Goal: Task Accomplishment & Management: Manage account settings

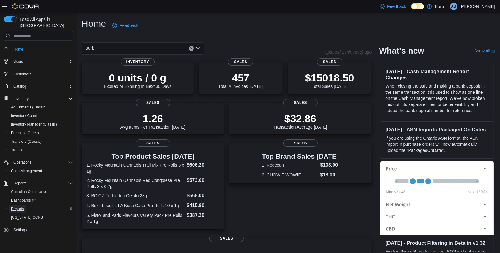
click at [18, 207] on span "Reports" at bounding box center [17, 209] width 13 height 5
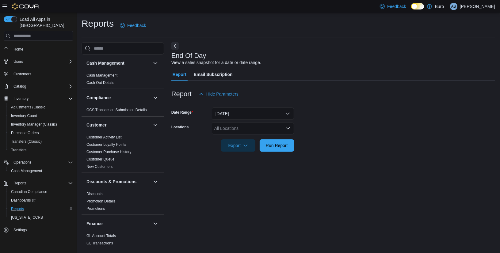
click at [264, 153] on div at bounding box center [334, 155] width 324 height 7
click at [274, 147] on span "Run Report" at bounding box center [277, 145] width 22 height 6
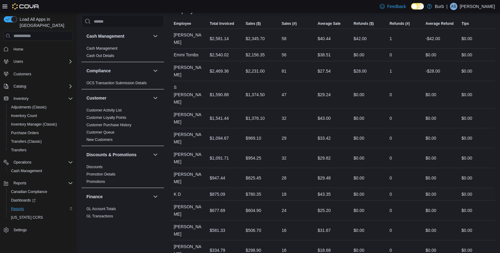
scroll to position [295, 0]
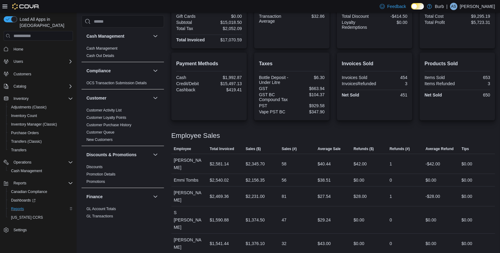
click at [255, 106] on div "Taxes Bottle Deposit - Under Litre $6.30 GST $663.94 GST BC Compound Tax $104.3…" at bounding box center [291, 87] width 75 height 68
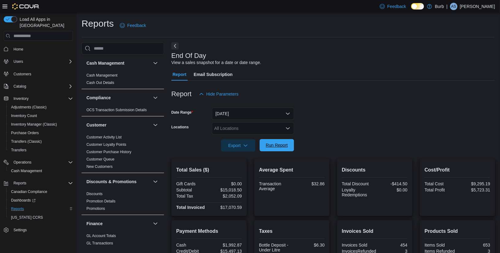
click at [276, 144] on span "Run Report" at bounding box center [277, 145] width 22 height 6
click at [278, 149] on span "Run Report" at bounding box center [277, 145] width 27 height 12
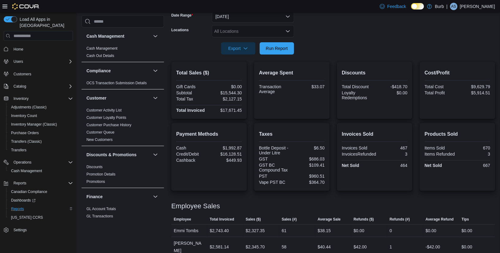
scroll to position [57, 0]
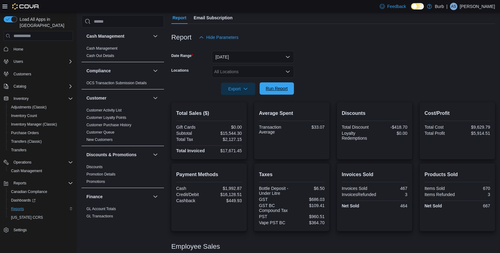
click at [280, 88] on span "Run Report" at bounding box center [277, 89] width 22 height 6
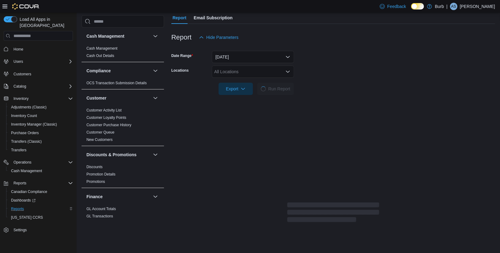
click at [286, 71] on icon "Open list of options" at bounding box center [288, 72] width 4 height 2
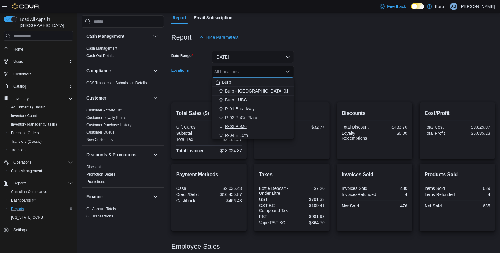
click at [244, 126] on span "R-03 PoMo" at bounding box center [236, 127] width 22 height 6
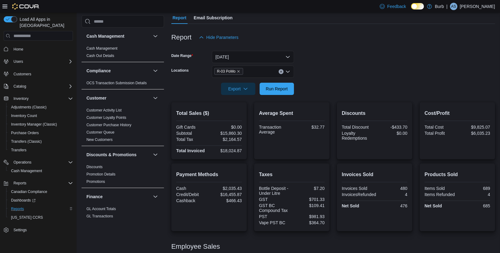
click at [349, 88] on form "Date Range Today Locations R-03 PoMo Export Run Report" at bounding box center [334, 70] width 324 height 52
click at [276, 89] on span "Run Report" at bounding box center [277, 89] width 22 height 6
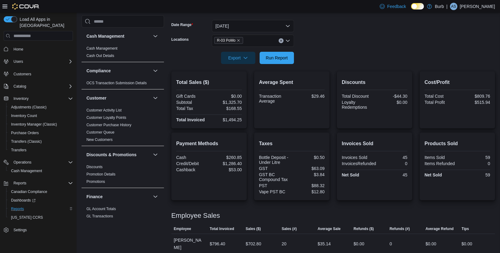
scroll to position [98, 0]
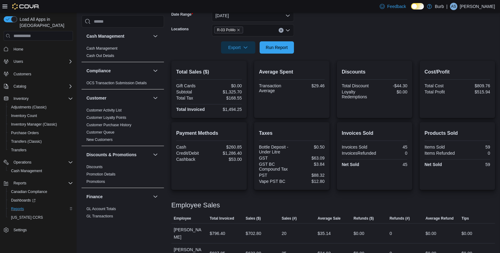
click at [278, 54] on div at bounding box center [334, 57] width 324 height 7
click at [272, 47] on span "Run Report" at bounding box center [277, 47] width 22 height 6
click at [309, 48] on form "Date Range Today Locations R-03 PoMo Export Run Report" at bounding box center [334, 28] width 324 height 52
click at [24, 131] on span "Purchase Orders" at bounding box center [25, 133] width 28 height 5
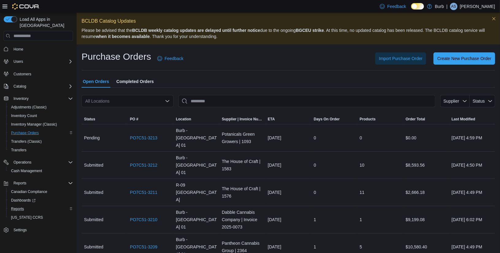
click at [271, 67] on div "Purchase Orders Feedback Import Purchase Order Create New Purchase Order" at bounding box center [289, 61] width 414 height 20
click at [22, 147] on span "Transfers" at bounding box center [18, 150] width 15 height 7
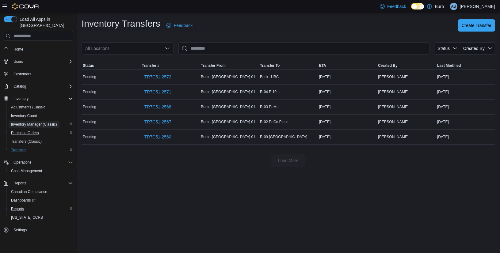
click at [29, 121] on span "Inventory Manager (Classic)" at bounding box center [34, 124] width 46 height 7
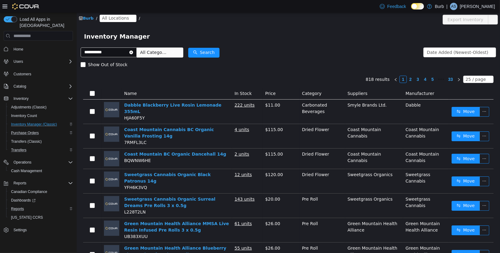
type input "**********"
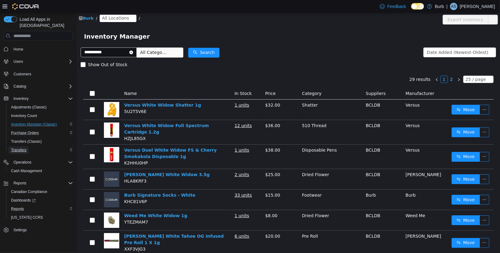
click at [19, 148] on span "Transfers" at bounding box center [18, 150] width 15 height 5
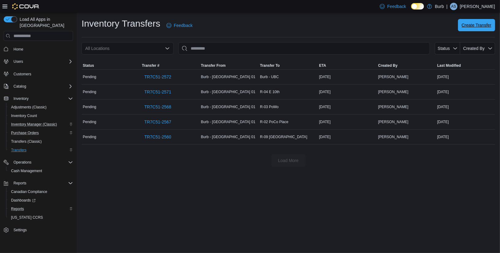
click at [483, 27] on span "Create Transfer" at bounding box center [477, 25] width 30 height 6
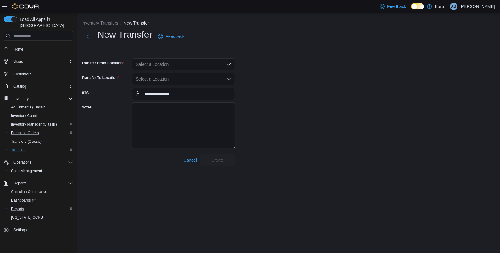
click at [165, 65] on div "Select a Location" at bounding box center [183, 64] width 103 height 12
type input "****"
click at [174, 73] on span "R-02 PoCo Place" at bounding box center [169, 75] width 33 height 6
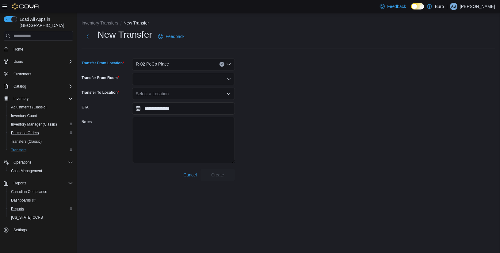
click at [171, 80] on div at bounding box center [183, 79] width 103 height 12
click at [168, 92] on span "Saleable" at bounding box center [187, 90] width 88 height 6
click at [174, 95] on div "Select a Location" at bounding box center [183, 94] width 103 height 12
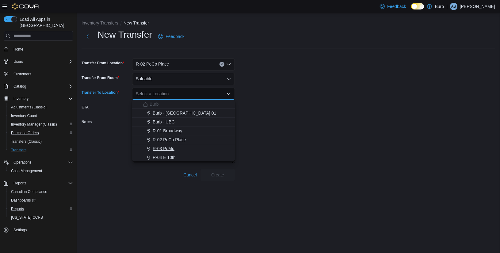
click at [167, 149] on span "R-03 PoMo" at bounding box center [164, 149] width 22 height 6
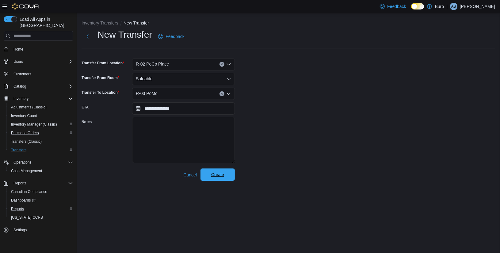
click at [223, 179] on span "Create" at bounding box center [217, 175] width 27 height 12
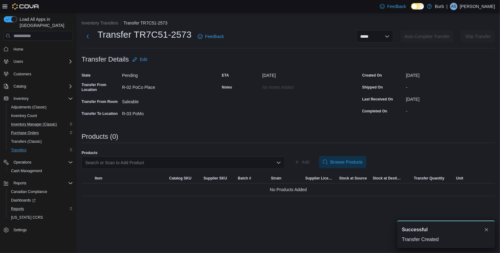
click at [156, 161] on div "Search or Scan to Add Product" at bounding box center [183, 163] width 203 height 12
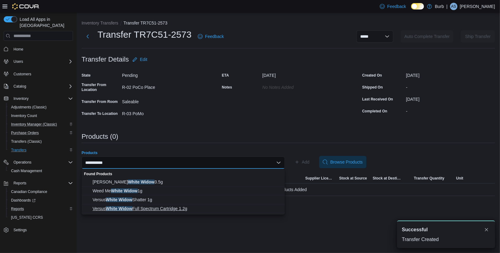
type input "**********"
click at [167, 208] on span "Versus White Widow Full Spectrum Cartridge 1.2g" at bounding box center [187, 209] width 189 height 6
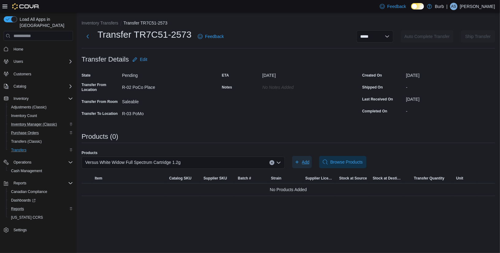
click at [306, 164] on span "Add" at bounding box center [306, 162] width 8 height 6
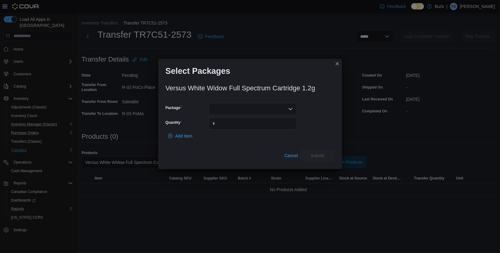
click at [288, 103] on div at bounding box center [253, 109] width 88 height 12
click at [249, 128] on span "AFG00000741" at bounding box center [256, 129] width 73 height 6
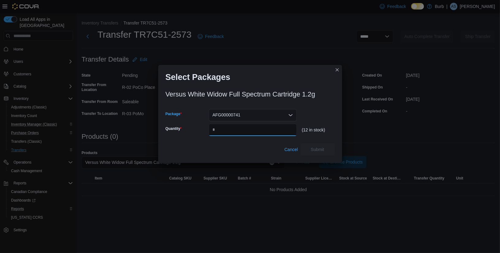
click at [265, 131] on input "Quantity" at bounding box center [253, 130] width 88 height 12
type input "*"
click at [312, 152] on span "Submit" at bounding box center [318, 149] width 14 height 6
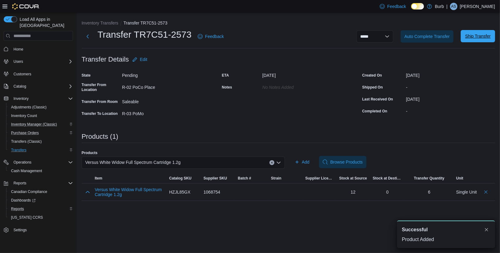
click at [473, 37] on span "Ship Transfer" at bounding box center [478, 36] width 25 height 6
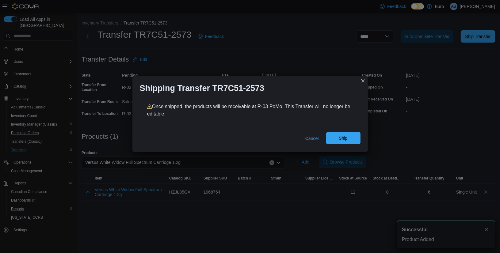
click at [342, 137] on span "Ship" at bounding box center [343, 138] width 9 height 6
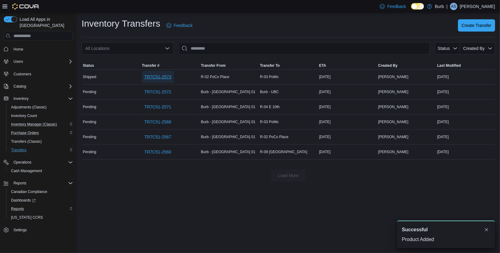
click at [158, 76] on span "TR7C51-2573" at bounding box center [158, 77] width 27 height 6
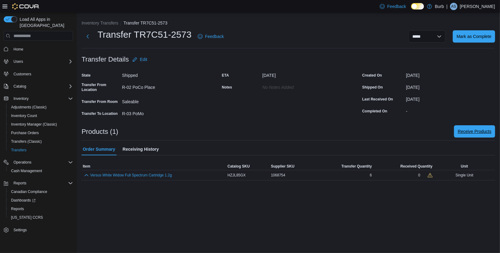
click at [471, 131] on span "Receive Products" at bounding box center [475, 132] width 34 height 6
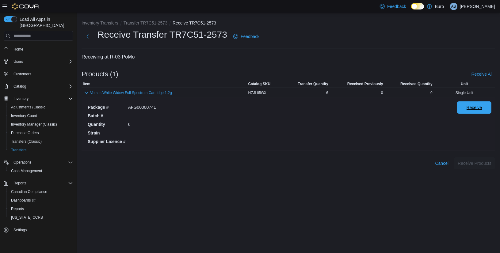
click at [479, 102] on span "Receive" at bounding box center [474, 108] width 27 height 12
click at [477, 161] on span "Receive Products" at bounding box center [475, 163] width 34 height 6
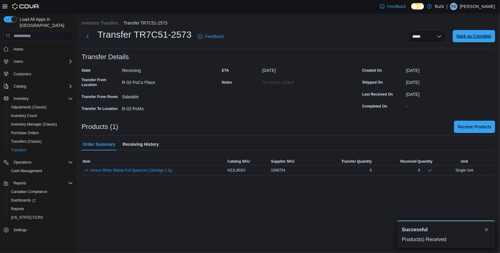
click at [466, 38] on span "Mark as Complete" at bounding box center [474, 36] width 35 height 6
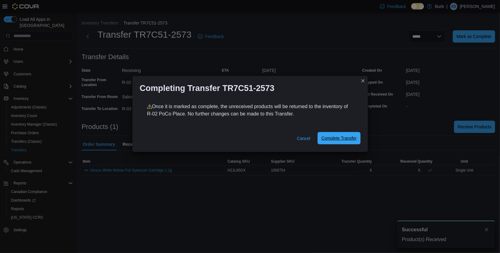
click at [341, 141] on span "Complete Transfer" at bounding box center [339, 138] width 35 height 6
